Goal: Transaction & Acquisition: Purchase product/service

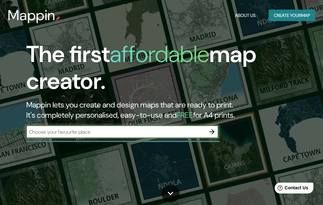
click at [167, 134] on input "text" at bounding box center [115, 131] width 179 height 7
click at [137, 132] on input "text" at bounding box center [115, 131] width 179 height 7
click at [152, 128] on input "text" at bounding box center [115, 131] width 179 height 7
paste input "Mappin"
type input "M"
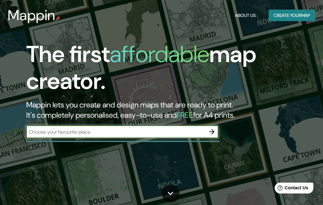
click at [131, 135] on input "text" at bounding box center [115, 131] width 179 height 7
paste input "[PERSON_NAME] educational unit"
type input "[PERSON_NAME] educational unit"
click at [210, 131] on icon "button" at bounding box center [212, 132] width 8 height 8
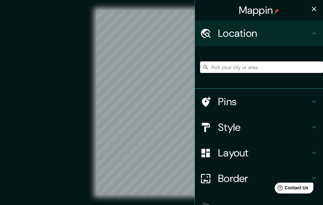
click at [214, 97] on div "Mappin Location Pins Style Layout Border Choose a border. Hint : you can make l…" at bounding box center [161, 107] width 323 height 215
click at [200, 125] on div "Mappin Location Pins Style Layout Border Choose a border. Hint : you can make l…" at bounding box center [161, 107] width 323 height 215
click at [95, 91] on div "© Mapbox © OpenStreetMap Improve this map" at bounding box center [161, 102] width 291 height 185
click at [192, 131] on div "Mappin Location Pins Style Layout Border Choose a border. Hint : you can make l…" at bounding box center [161, 107] width 323 height 215
click at [160, 128] on div "© Mapbox © OpenStreetMap Improve this map" at bounding box center [161, 102] width 291 height 185
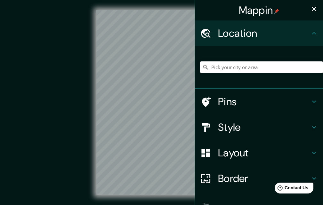
drag, startPoint x: 68, startPoint y: 114, endPoint x: 64, endPoint y: 118, distance: 5.7
click at [64, 118] on div "© Mapbox © OpenStreetMap Improve this map" at bounding box center [161, 102] width 291 height 185
click at [267, 60] on div at bounding box center [261, 67] width 123 height 32
click at [270, 71] on input "Pick your city or area" at bounding box center [261, 67] width 123 height 12
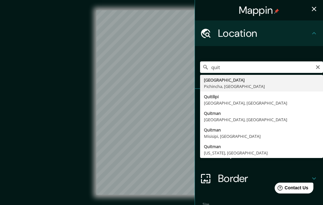
type input "[GEOGRAPHIC_DATA], [GEOGRAPHIC_DATA], [GEOGRAPHIC_DATA]"
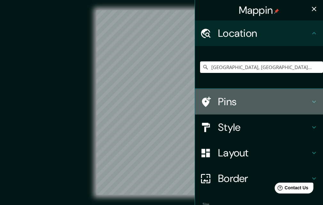
click at [251, 104] on h4 "Pins" at bounding box center [264, 101] width 92 height 13
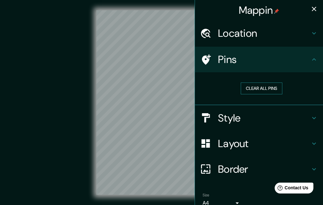
click at [260, 87] on button "Clear all pins" at bounding box center [262, 89] width 42 height 12
click at [259, 119] on h4 "Style" at bounding box center [264, 118] width 92 height 13
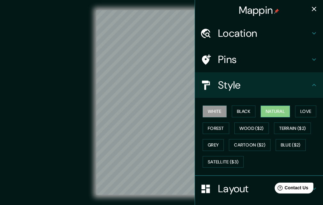
click at [268, 112] on button "Natural" at bounding box center [274, 112] width 29 height 12
click at [297, 111] on button "Love" at bounding box center [305, 112] width 21 height 12
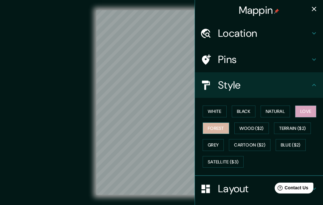
click at [209, 126] on button "Forest" at bounding box center [216, 129] width 27 height 12
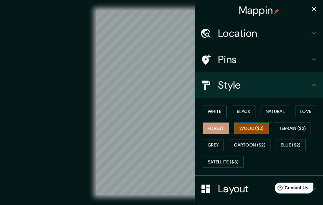
click at [252, 129] on button "Wood ($2)" at bounding box center [251, 129] width 35 height 12
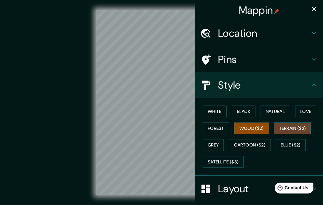
click at [278, 127] on button "Terrain ($2)" at bounding box center [292, 129] width 37 height 12
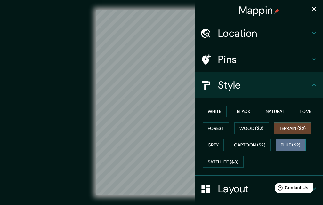
click at [281, 146] on button "Blue ($2)" at bounding box center [291, 145] width 30 height 12
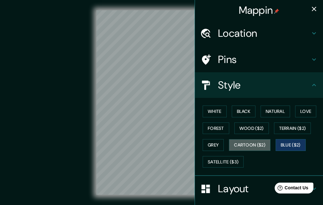
drag, startPoint x: 253, startPoint y: 143, endPoint x: 221, endPoint y: 151, distance: 32.6
click at [249, 143] on button "Cartoon ($2)" at bounding box center [250, 145] width 42 height 12
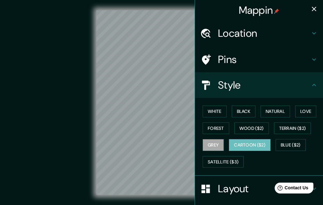
click at [209, 149] on button "Grey" at bounding box center [213, 145] width 21 height 12
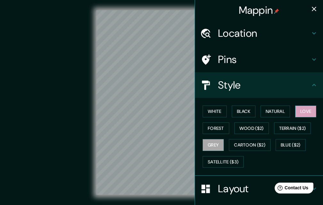
click at [306, 108] on button "Love" at bounding box center [305, 112] width 21 height 12
click at [282, 108] on button "Natural" at bounding box center [274, 112] width 29 height 12
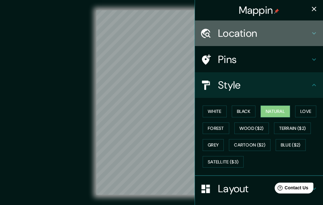
click at [285, 35] on h4 "Location" at bounding box center [264, 33] width 92 height 13
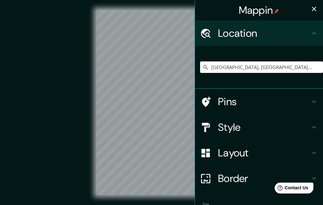
drag, startPoint x: 278, startPoint y: 67, endPoint x: 192, endPoint y: 67, distance: 86.1
click at [195, 67] on div "[GEOGRAPHIC_DATA], [GEOGRAPHIC_DATA], [GEOGRAPHIC_DATA]" at bounding box center [259, 67] width 128 height 43
click at [231, 65] on input "Pick your city or area" at bounding box center [261, 67] width 123 height 12
drag, startPoint x: 281, startPoint y: 67, endPoint x: 228, endPoint y: 67, distance: 53.1
click at [228, 67] on input "Recoleta, [GEOGRAPHIC_DATA], [GEOGRAPHIC_DATA]" at bounding box center [261, 67] width 123 height 12
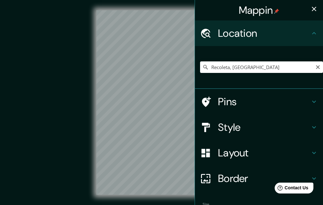
click at [196, 141] on div "Mappin Location [GEOGRAPHIC_DATA], [GEOGRAPHIC_DATA] [GEOGRAPHIC_DATA] [GEOGRAP…" at bounding box center [161, 107] width 323 height 215
click at [155, 130] on div "© Mapbox © OpenStreetMap Improve this map" at bounding box center [161, 102] width 291 height 185
drag, startPoint x: 93, startPoint y: 46, endPoint x: 190, endPoint y: 133, distance: 130.3
click at [191, 132] on div "Mappin Location [GEOGRAPHIC_DATA], [GEOGRAPHIC_DATA] [GEOGRAPHIC_DATA] [GEOGRAP…" at bounding box center [161, 107] width 323 height 215
click at [192, 158] on div "Mappin Location [GEOGRAPHIC_DATA], [GEOGRAPHIC_DATA] [GEOGRAPHIC_DATA] [GEOGRAP…" at bounding box center [161, 107] width 323 height 215
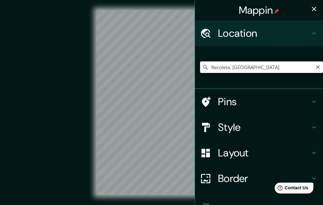
click at [204, 112] on div "Mappin Location [GEOGRAPHIC_DATA], [GEOGRAPHIC_DATA] [GEOGRAPHIC_DATA] [GEOGRAP…" at bounding box center [161, 107] width 323 height 215
click at [200, 144] on div "Mappin Location [GEOGRAPHIC_DATA], [GEOGRAPHIC_DATA] [GEOGRAPHIC_DATA] [GEOGRAP…" at bounding box center [161, 107] width 323 height 215
click at [209, 129] on div "Mappin Location [GEOGRAPHIC_DATA], [GEOGRAPHIC_DATA] [GEOGRAPHIC_DATA] [GEOGRAP…" at bounding box center [161, 107] width 323 height 215
click at [262, 62] on input "Recoleta, [GEOGRAPHIC_DATA]" at bounding box center [261, 67] width 123 height 12
drag, startPoint x: 309, startPoint y: 67, endPoint x: 220, endPoint y: 70, distance: 88.7
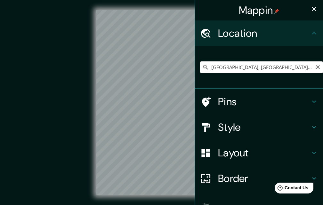
click at [220, 70] on input "[GEOGRAPHIC_DATA], [GEOGRAPHIC_DATA], [GEOGRAPHIC_DATA][PERSON_NAME] 8320000, […" at bounding box center [261, 67] width 123 height 12
type input "[GEOGRAPHIC_DATA],[GEOGRAPHIC_DATA] 8320000, [GEOGRAPHIC_DATA]"
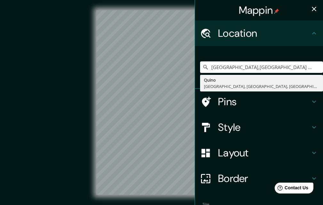
click at [118, 72] on div "Mappin Location [GEOGRAPHIC_DATA],[GEOGRAPHIC_DATA] 8320000, [GEOGRAPHIC_DATA] …" at bounding box center [161, 107] width 323 height 215
